Goal: Task Accomplishment & Management: Complete application form

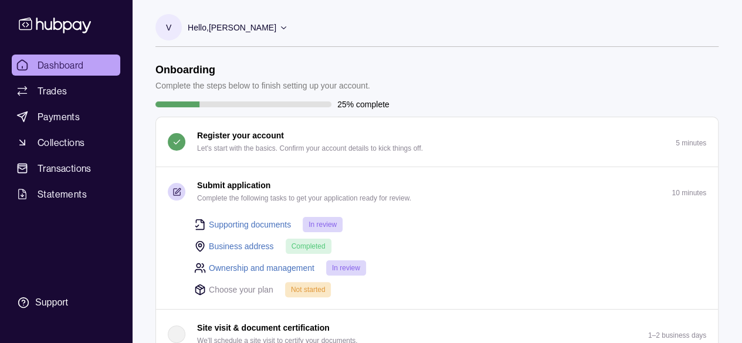
scroll to position [117, 0]
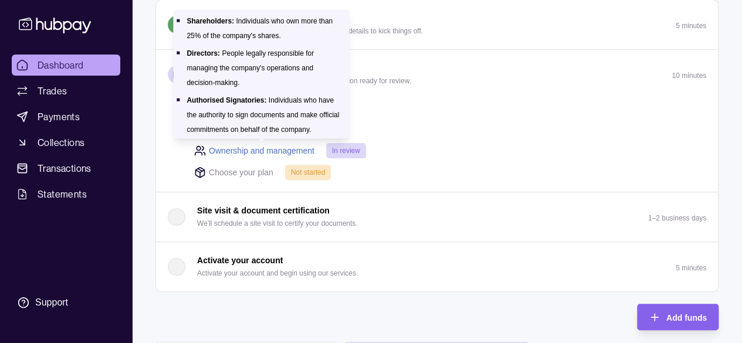
click at [276, 150] on link "Ownership and management" at bounding box center [262, 150] width 106 height 13
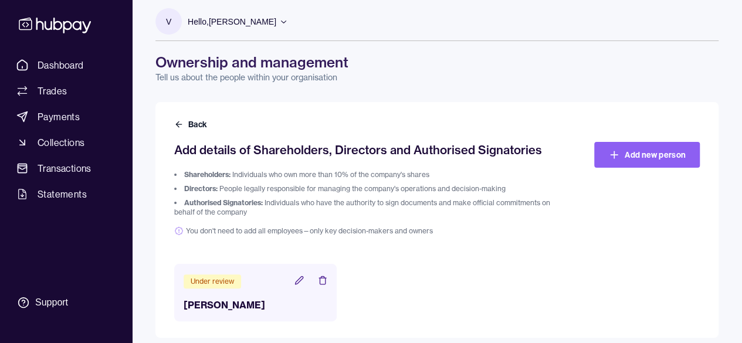
scroll to position [15, 0]
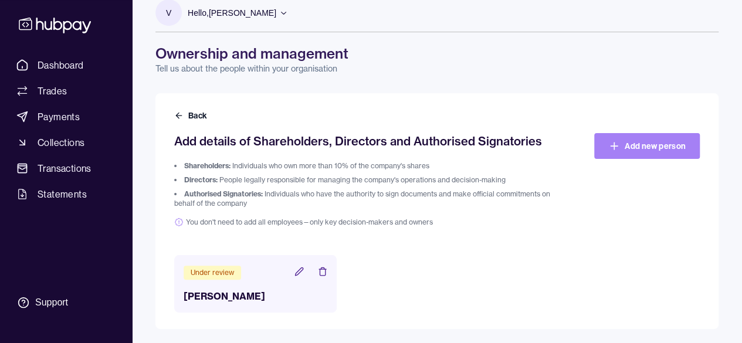
click at [621, 143] on link "Add new person" at bounding box center [647, 146] width 106 height 26
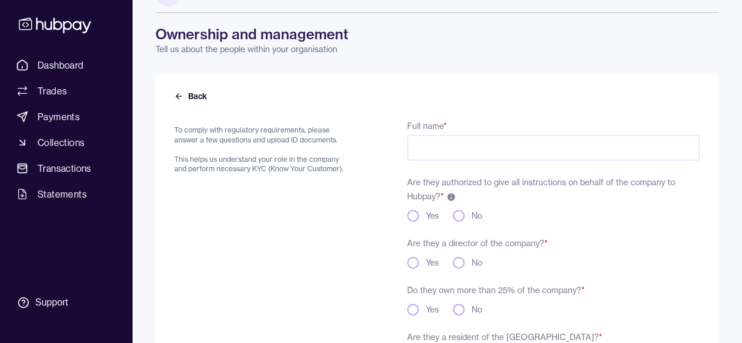
scroll to position [13, 0]
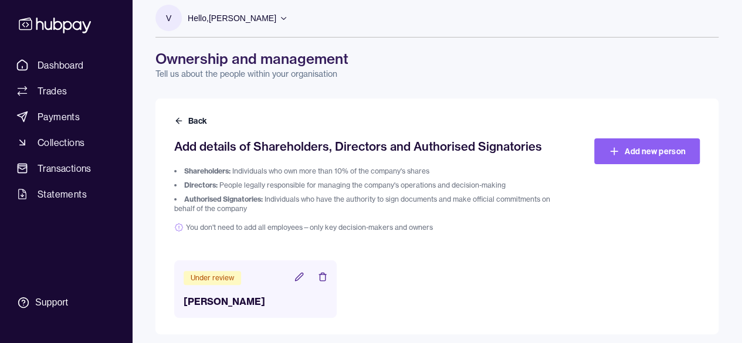
scroll to position [15, 0]
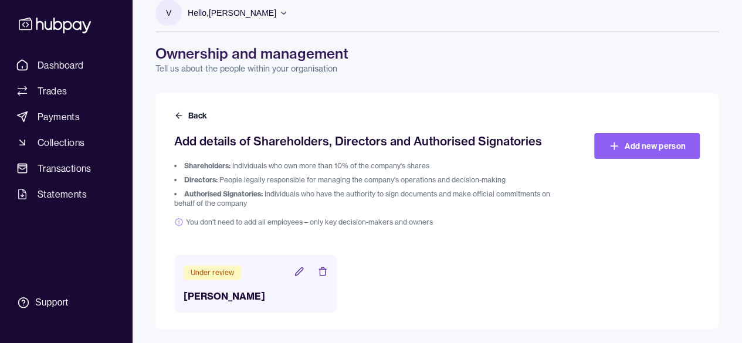
click at [293, 272] on header "Under review" at bounding box center [256, 272] width 144 height 15
click at [298, 274] on icon at bounding box center [298, 271] width 9 height 9
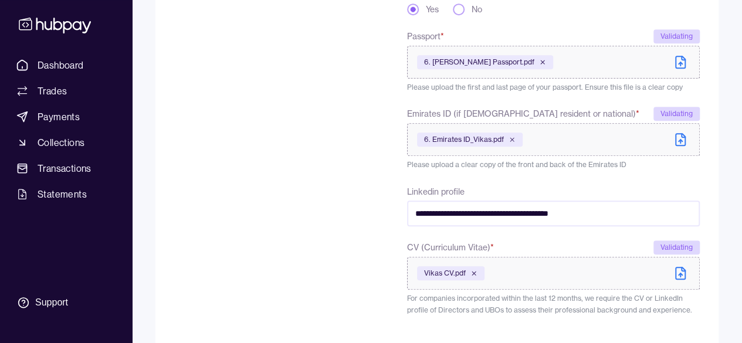
scroll to position [452, 0]
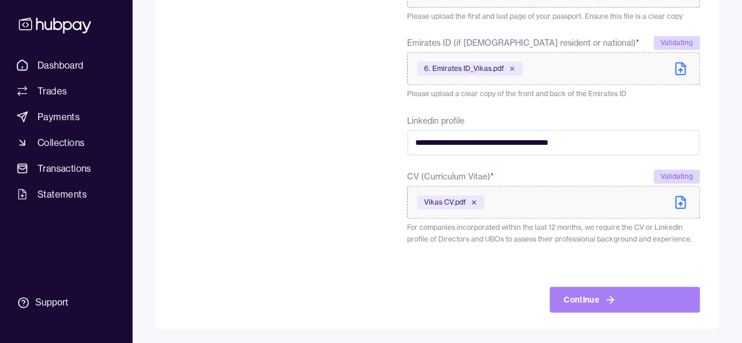
click at [591, 301] on button "Continue" at bounding box center [625, 300] width 150 height 26
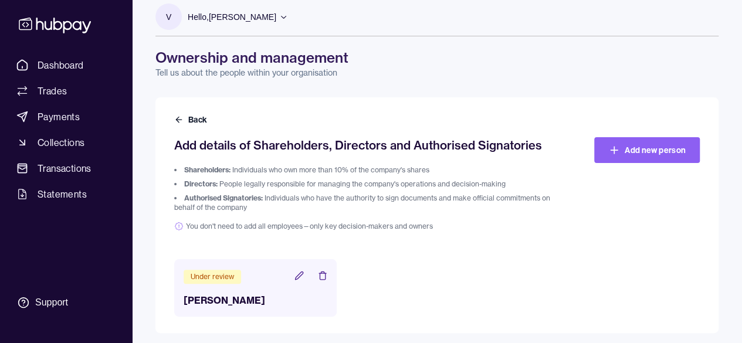
scroll to position [15, 0]
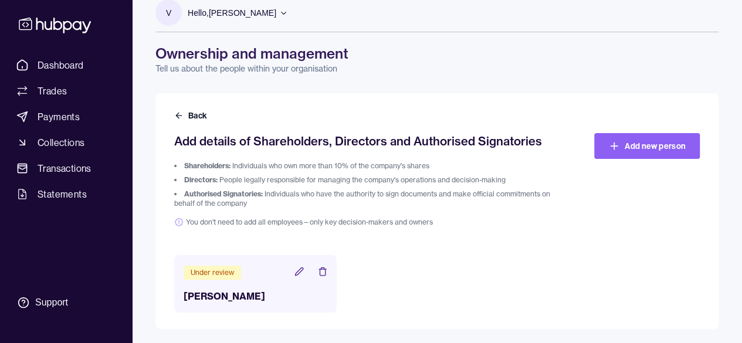
click at [361, 77] on div "V Hello, [PERSON_NAME] Shipfinex FZCO Account Terms and conditions Privacy poli…" at bounding box center [437, 157] width 610 height 344
click at [615, 147] on icon at bounding box center [614, 146] width 12 height 12
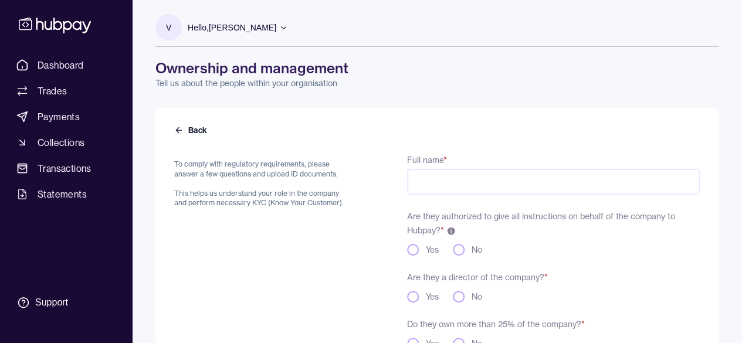
click at [432, 181] on input "Full name *" at bounding box center [553, 182] width 293 height 26
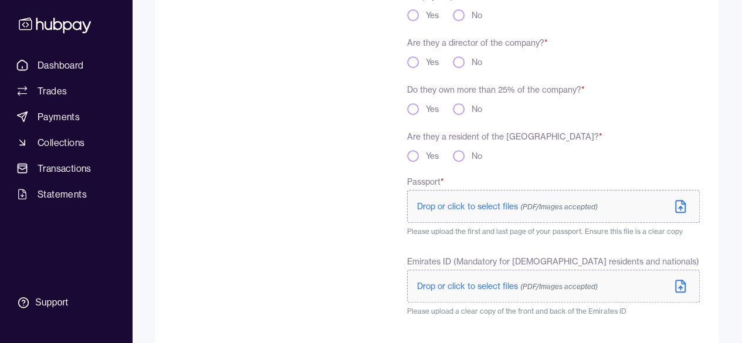
scroll to position [117, 0]
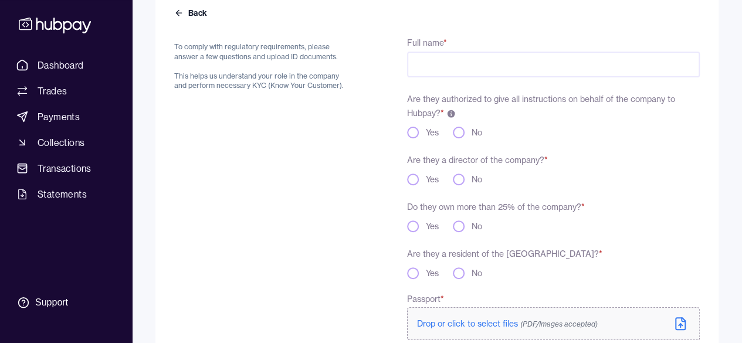
click at [416, 62] on input "Full name *" at bounding box center [553, 65] width 293 height 26
click at [463, 134] on button "No" at bounding box center [459, 133] width 12 height 12
click at [417, 177] on button "Yes" at bounding box center [413, 180] width 12 height 12
drag, startPoint x: 479, startPoint y: 65, endPoint x: 341, endPoint y: 57, distance: 137.5
click at [341, 57] on div "**********" at bounding box center [436, 344] width 525 height 619
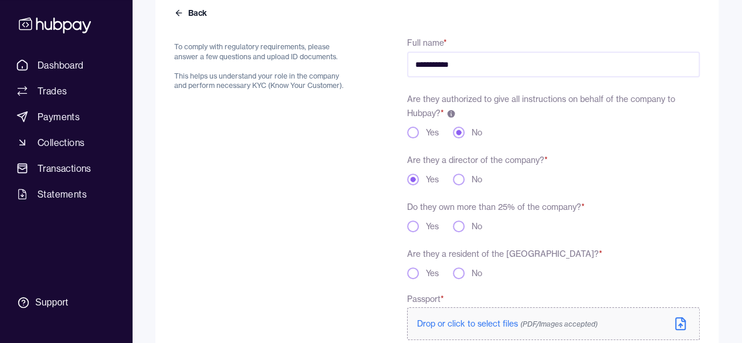
type input "**********"
click at [415, 224] on button "Yes" at bounding box center [413, 227] width 12 height 12
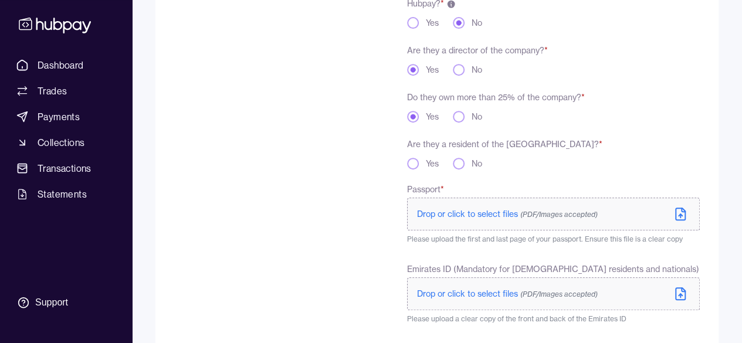
scroll to position [235, 0]
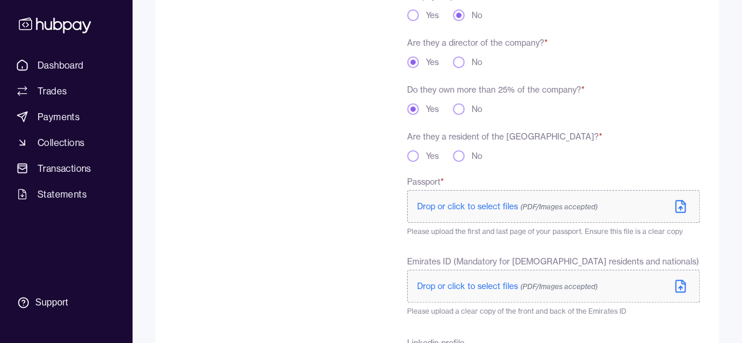
click at [414, 154] on button "Yes" at bounding box center [413, 156] width 12 height 12
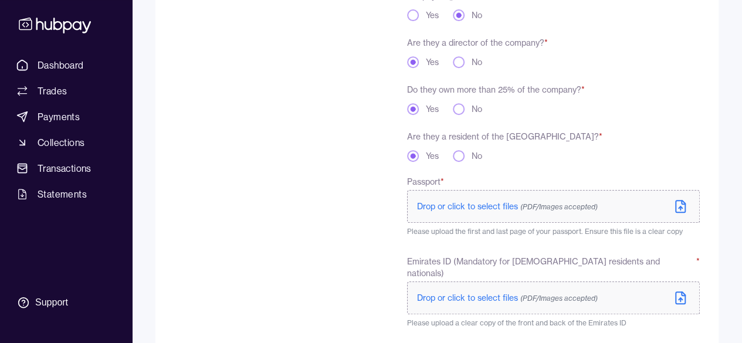
click at [664, 205] on label "Drop or click to select files (PDF/Images accepted)" at bounding box center [553, 206] width 293 height 33
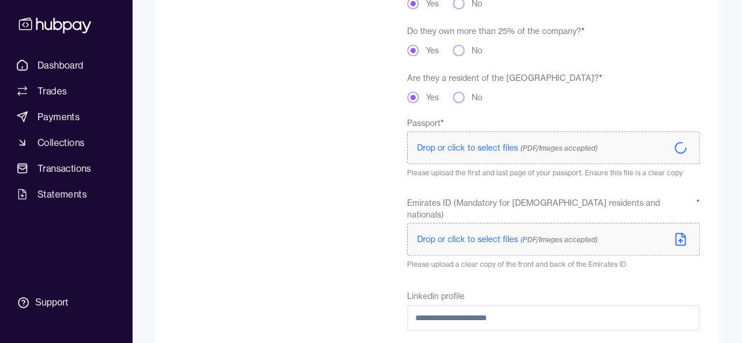
scroll to position [352, 0]
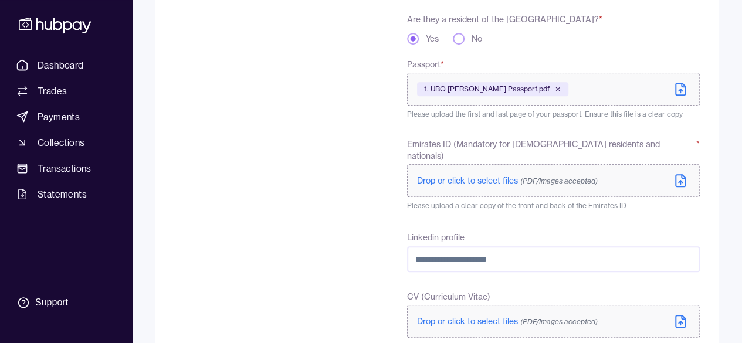
click at [678, 174] on icon at bounding box center [680, 181] width 14 height 14
drag, startPoint x: 520, startPoint y: 249, endPoint x: 277, endPoint y: 251, distance: 242.8
click at [248, 255] on div "**********" at bounding box center [436, 162] width 525 height 723
paste input "**********"
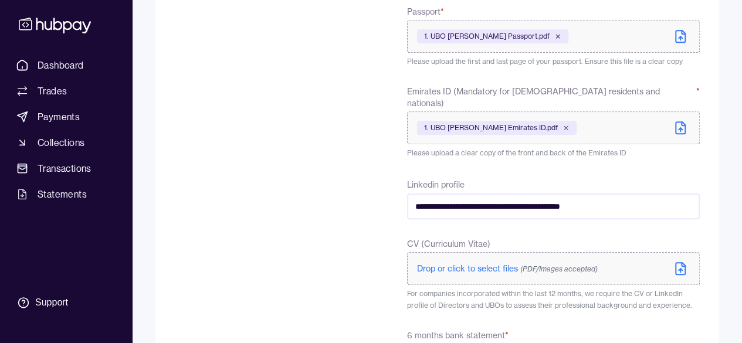
scroll to position [469, 0]
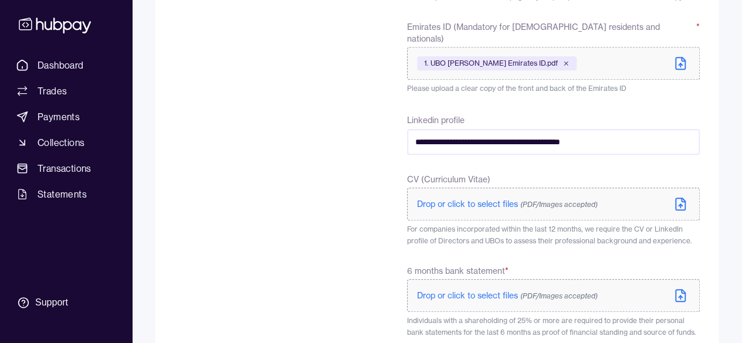
type input "**********"
click at [518, 188] on label "Drop or click to select files (PDF/Images accepted)" at bounding box center [553, 204] width 293 height 33
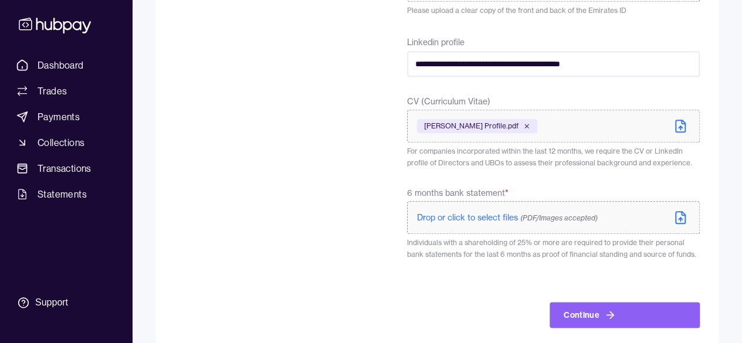
scroll to position [551, 0]
